Goal: Obtain resource: Obtain resource

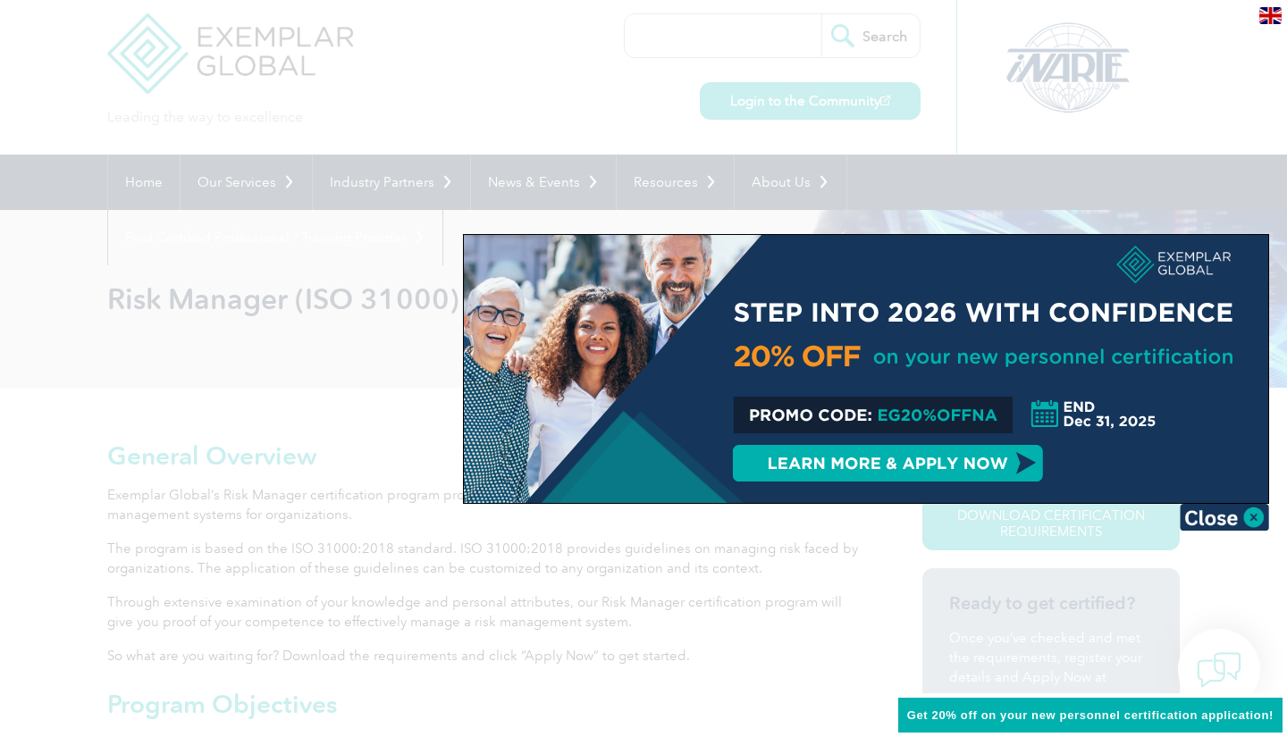
scroll to position [18, 0]
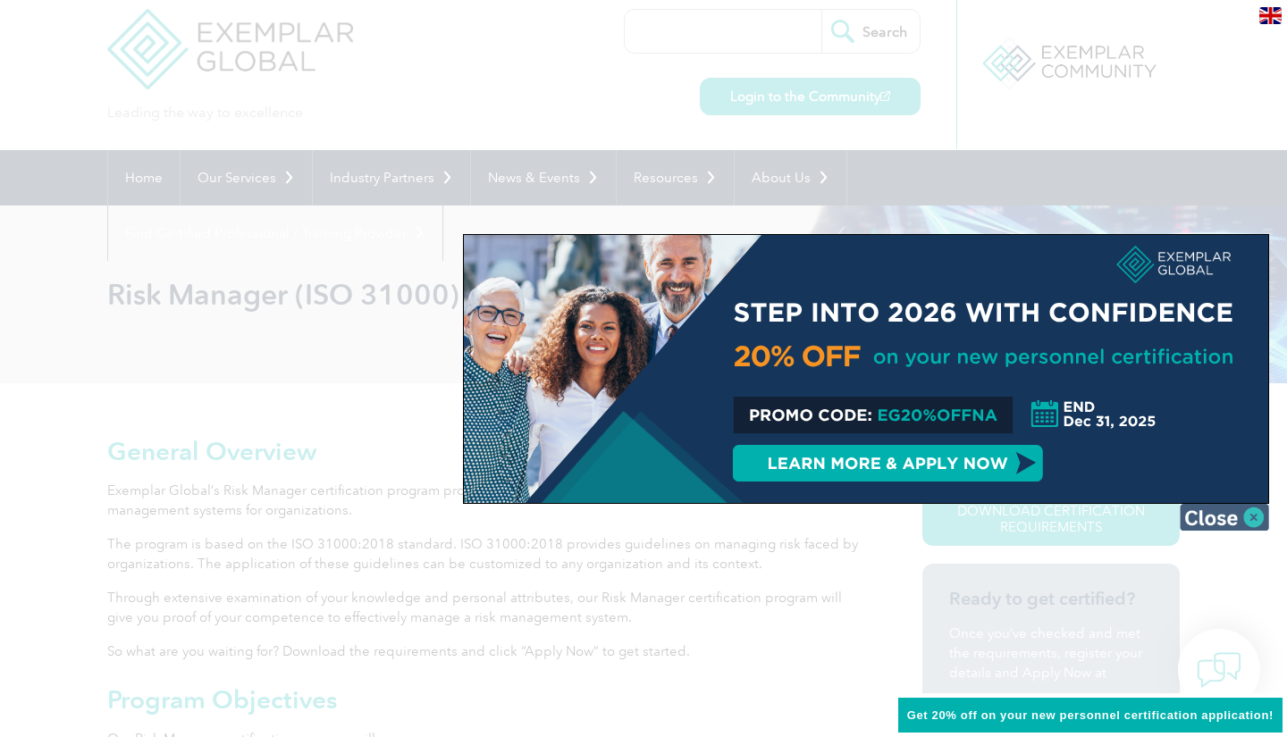
click at [1256, 523] on img at bounding box center [1223, 517] width 89 height 27
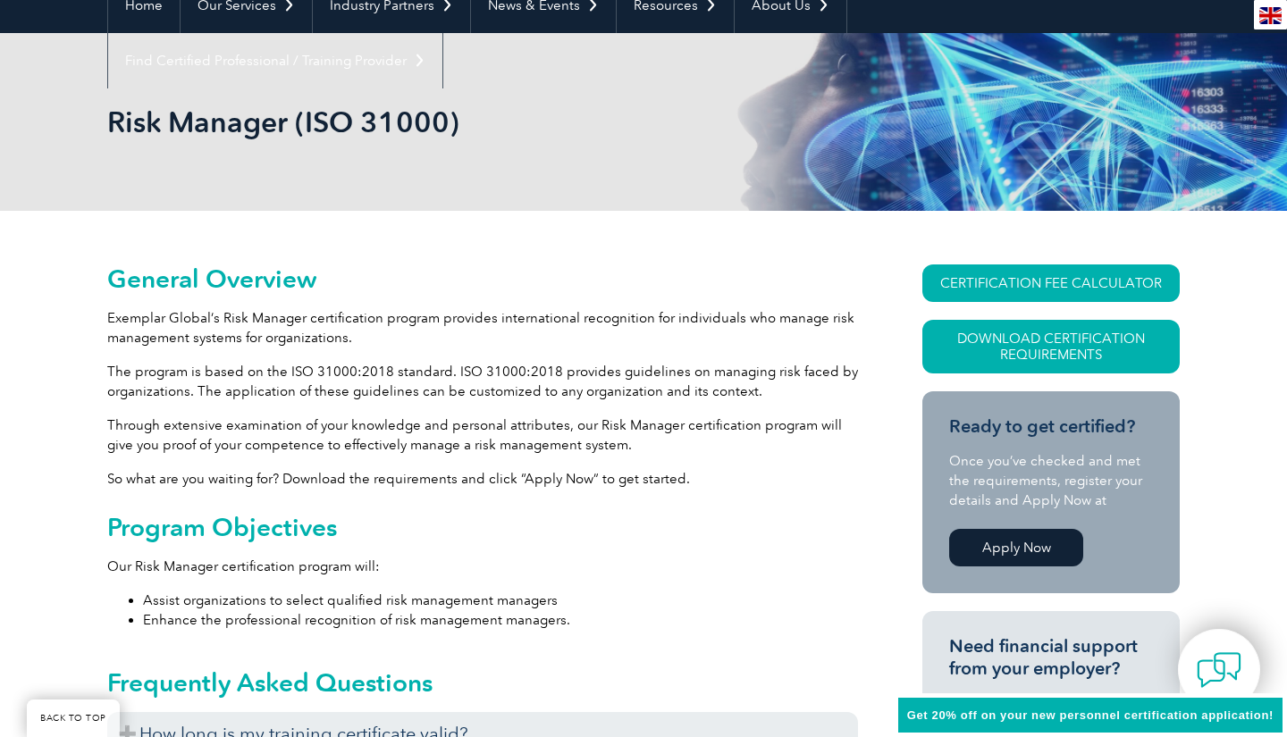
scroll to position [188, 0]
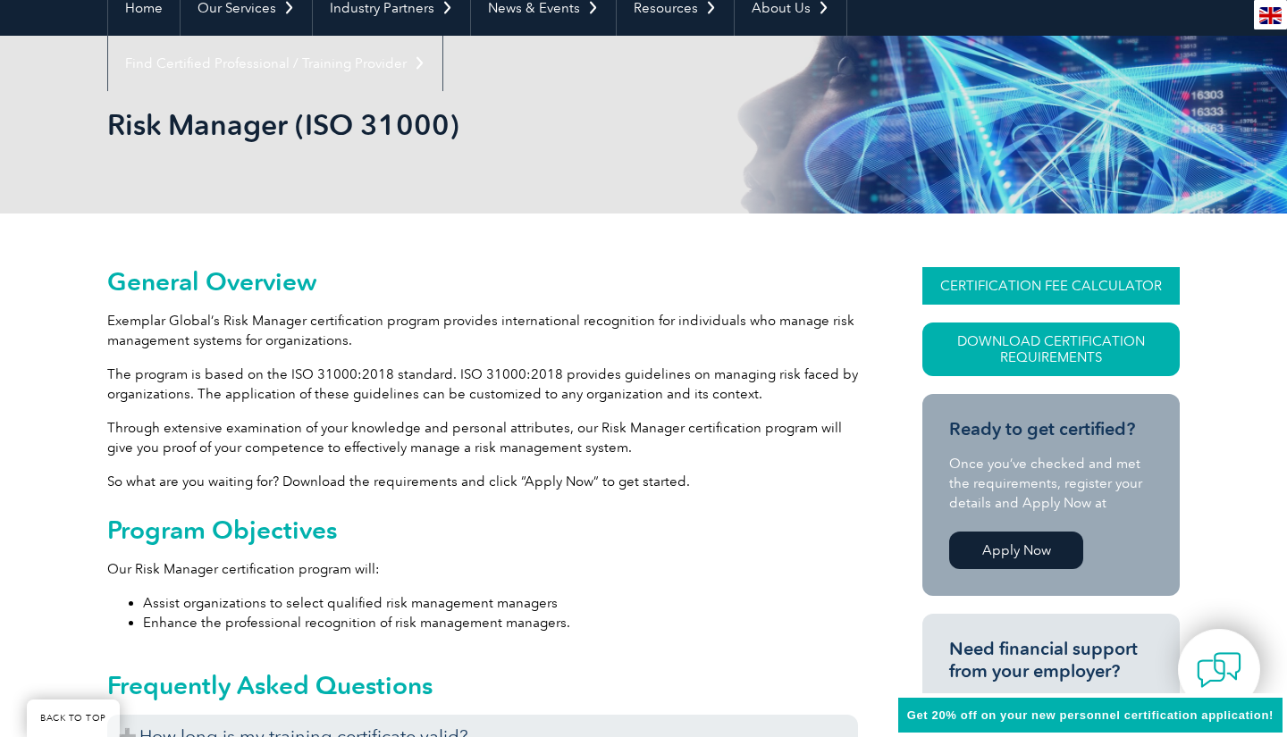
click at [1012, 285] on link "CERTIFICATION FEE CALCULATOR" at bounding box center [1050, 286] width 257 height 38
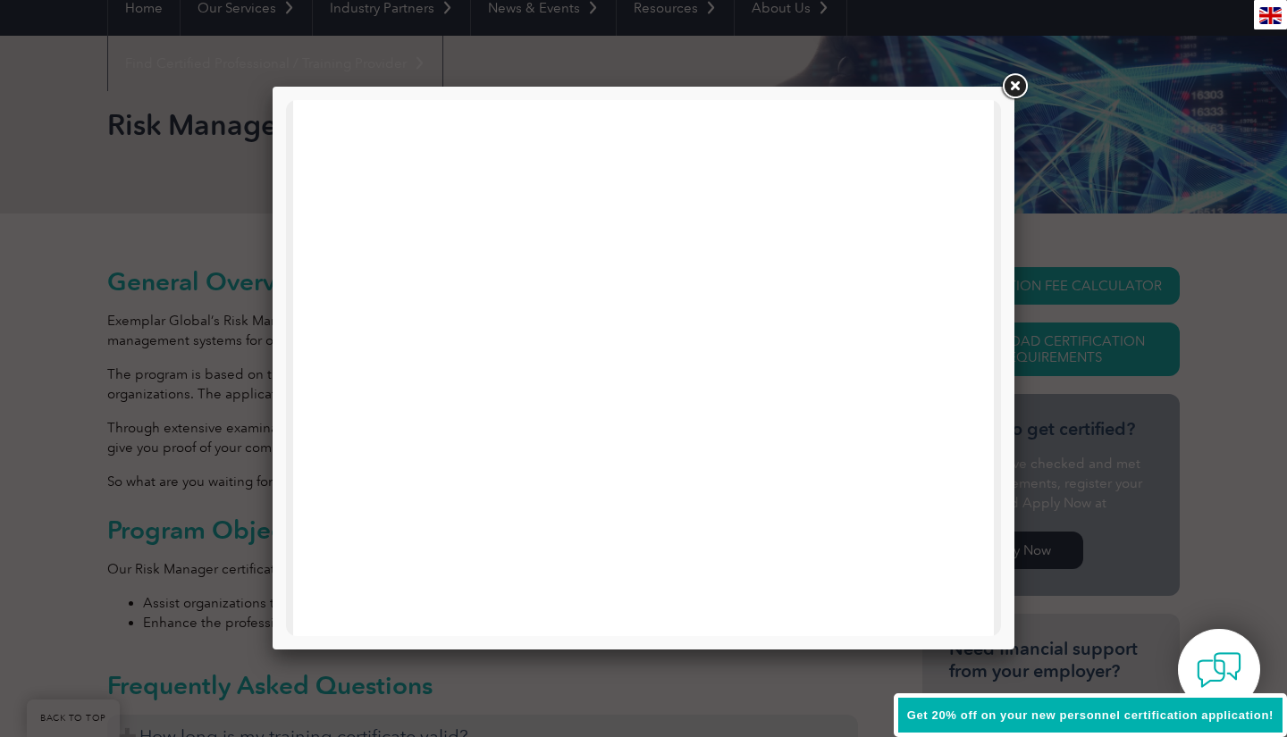
scroll to position [852, 0]
click at [1015, 88] on link at bounding box center [1014, 87] width 32 height 32
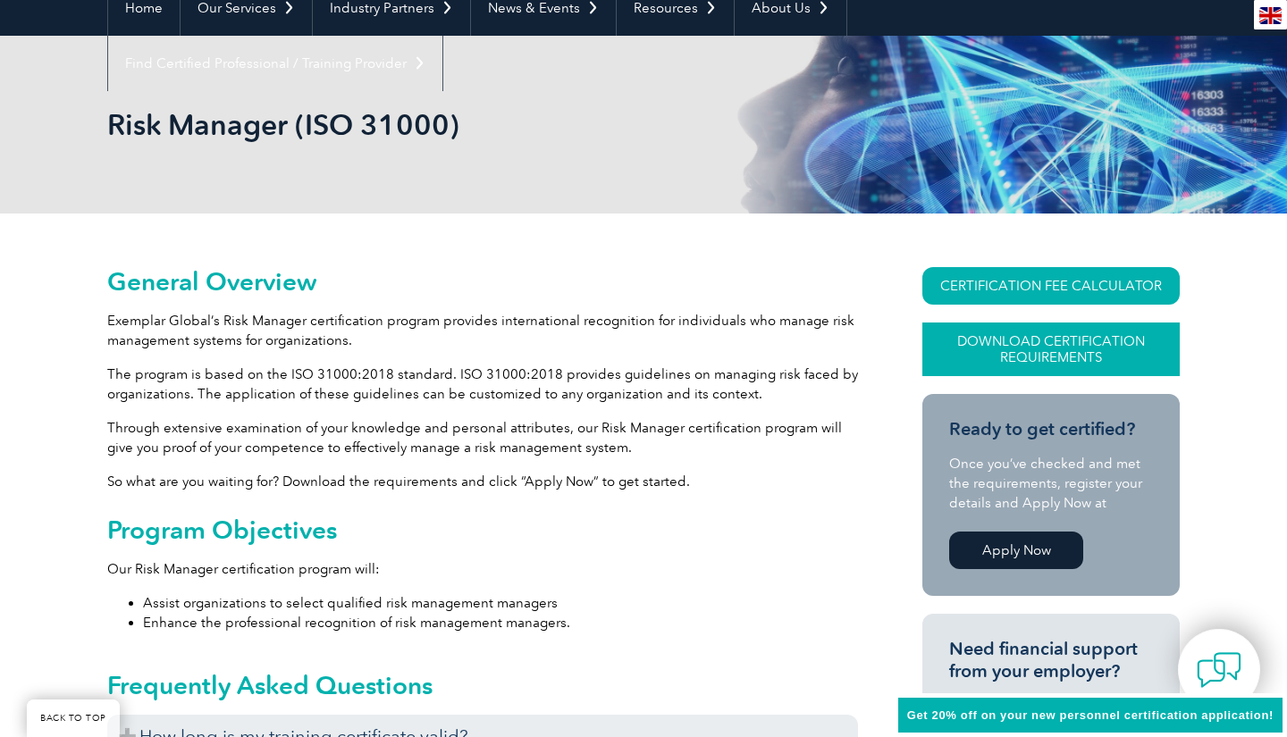
click at [1011, 353] on link "Download Certification Requirements" at bounding box center [1050, 350] width 257 height 54
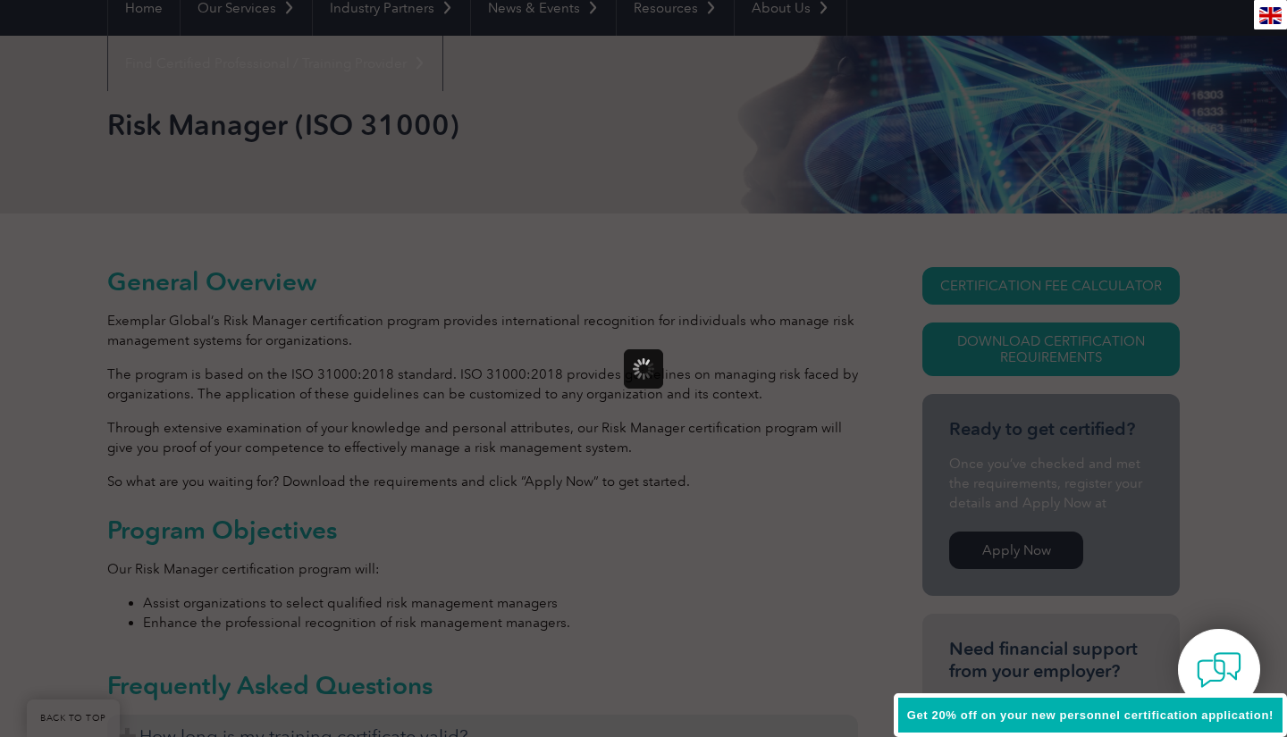
scroll to position [0, 0]
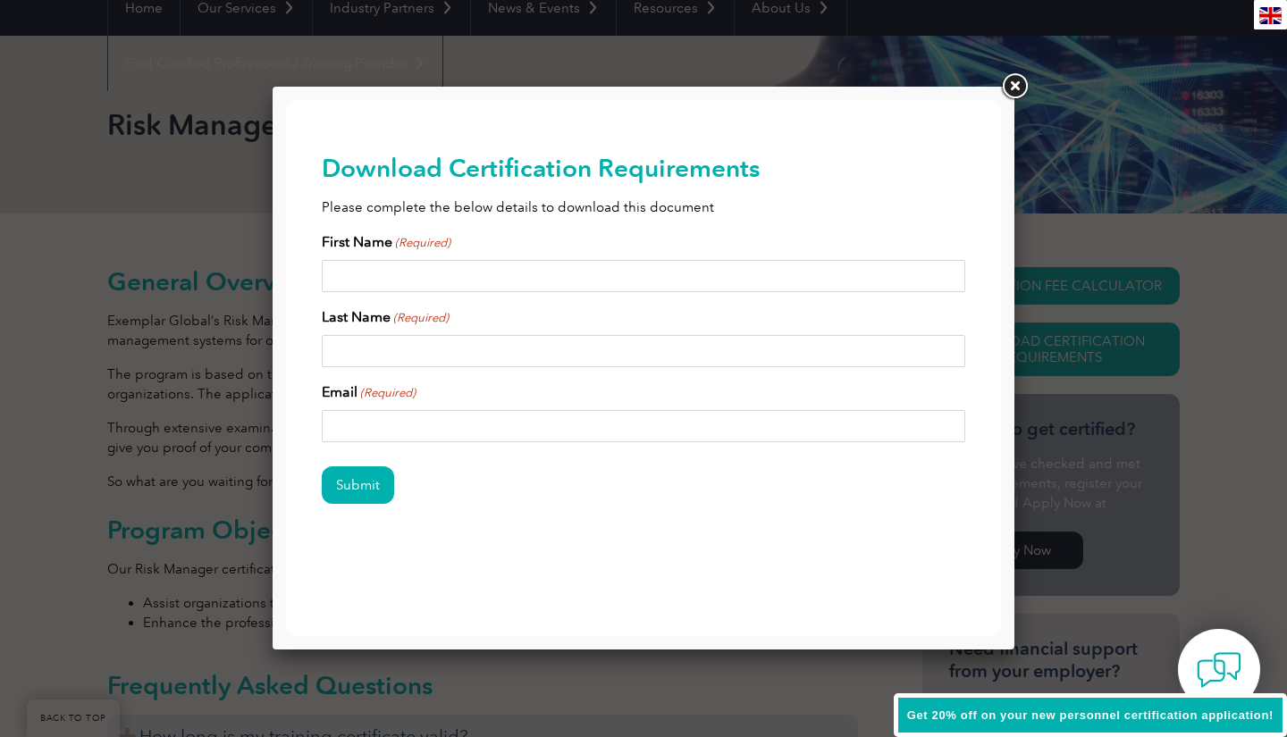
click at [1011, 89] on link at bounding box center [1014, 87] width 32 height 32
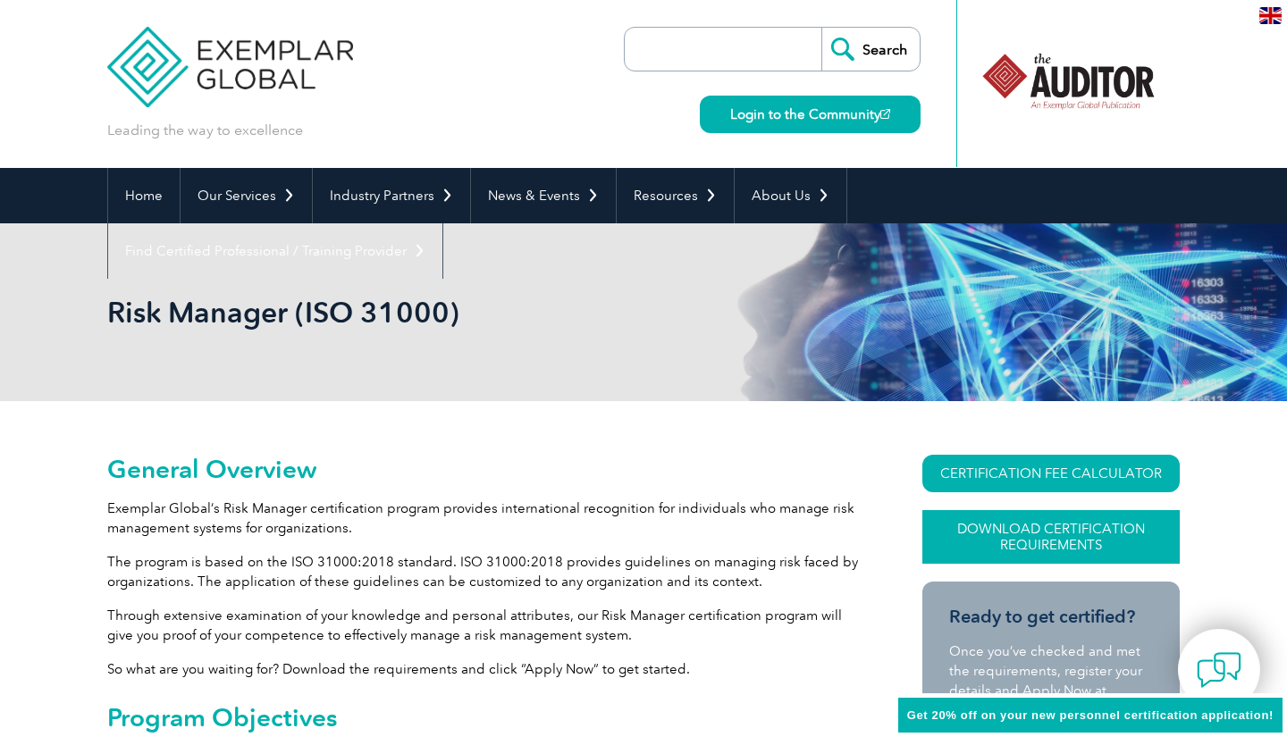
click at [977, 526] on link "Download Certification Requirements" at bounding box center [1050, 537] width 257 height 54
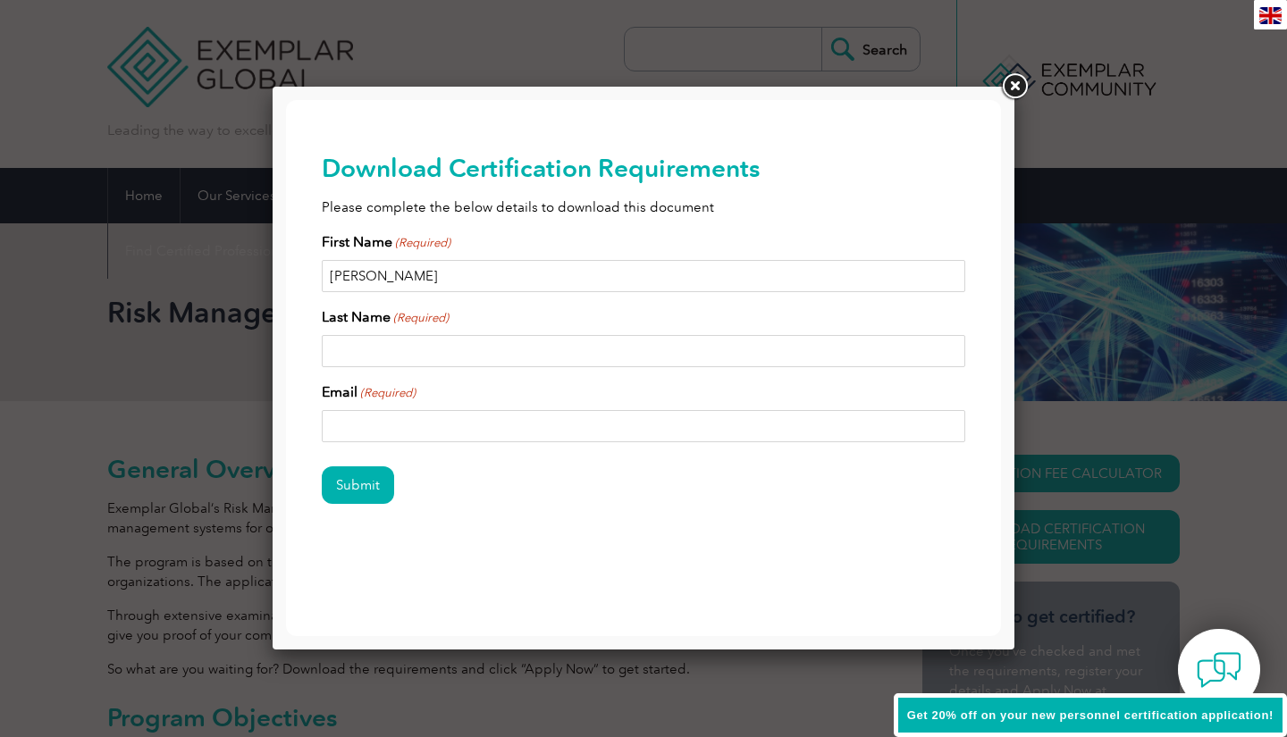
type input "[PERSON_NAME]"
type input "pannu"
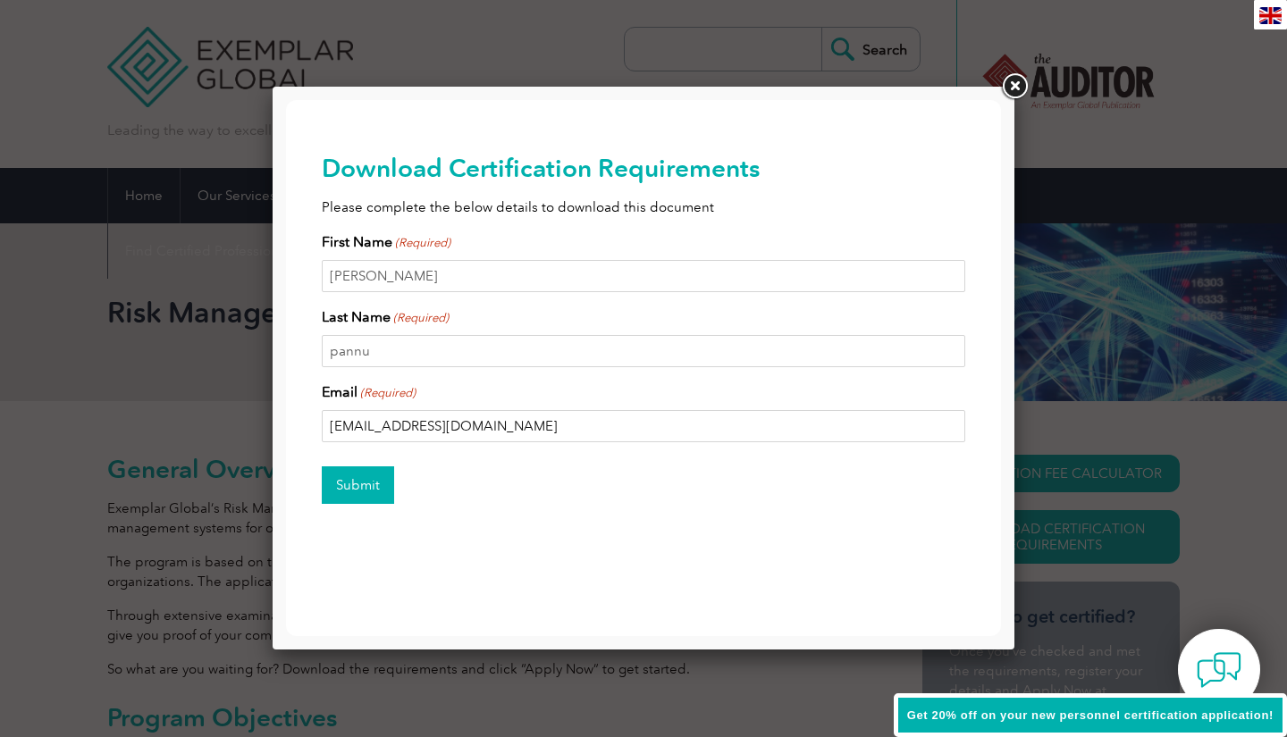
type input "[EMAIL_ADDRESS][DOMAIN_NAME]"
click at [344, 488] on input "Submit" at bounding box center [358, 485] width 72 height 38
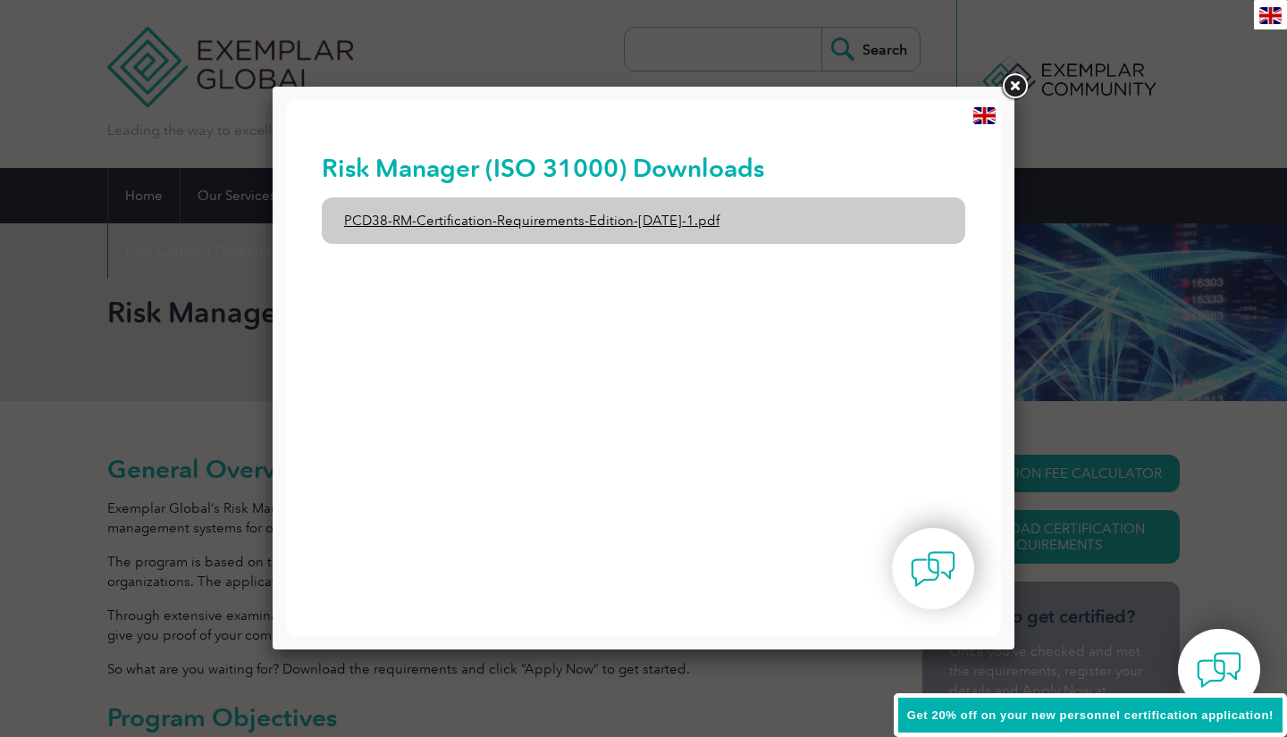
click at [515, 217] on link "PCD38-RM-Certification-Requirements-Edition-[DATE]-1.pdf" at bounding box center [643, 220] width 643 height 46
click at [578, 226] on link "PCD38-RM-Certification-Requirements-Edition-[DATE]-1.pdf" at bounding box center [643, 220] width 643 height 46
